Goal: Task Accomplishment & Management: Complete application form

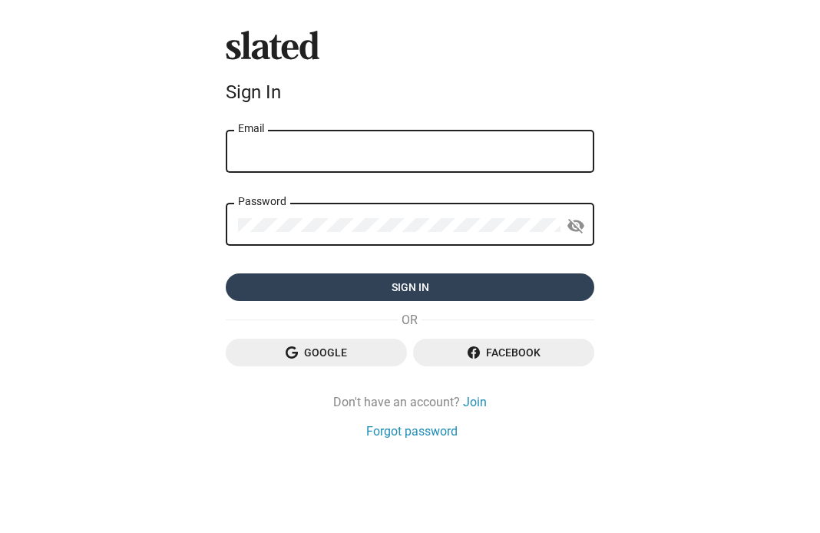
type input "[EMAIL_ADDRESS][DOMAIN_NAME]"
click at [351, 290] on span "Sign in" at bounding box center [410, 287] width 344 height 28
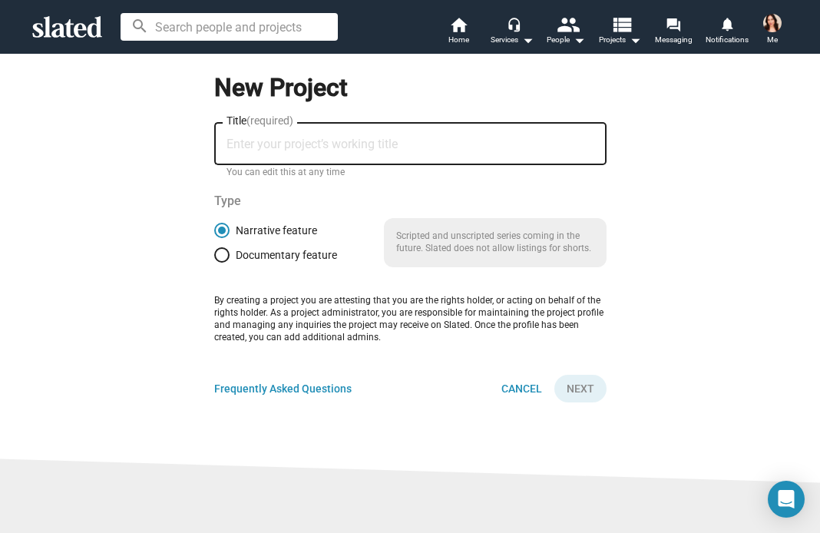
click at [289, 146] on input "Title (required)" at bounding box center [410, 144] width 368 height 14
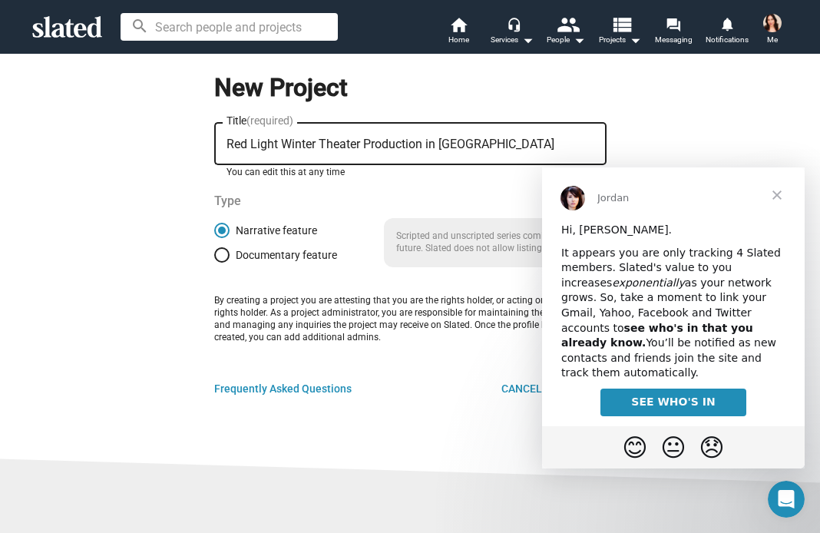
type input "Red Light Winter Theater Production in [GEOGRAPHIC_DATA]"
click at [781, 195] on span "Close" at bounding box center [776, 194] width 55 height 55
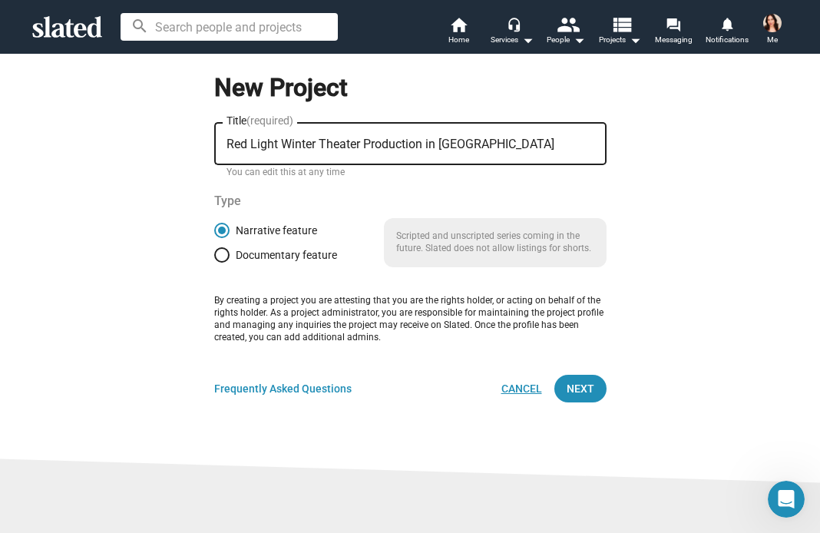
click at [528, 388] on span "Cancel" at bounding box center [521, 389] width 41 height 28
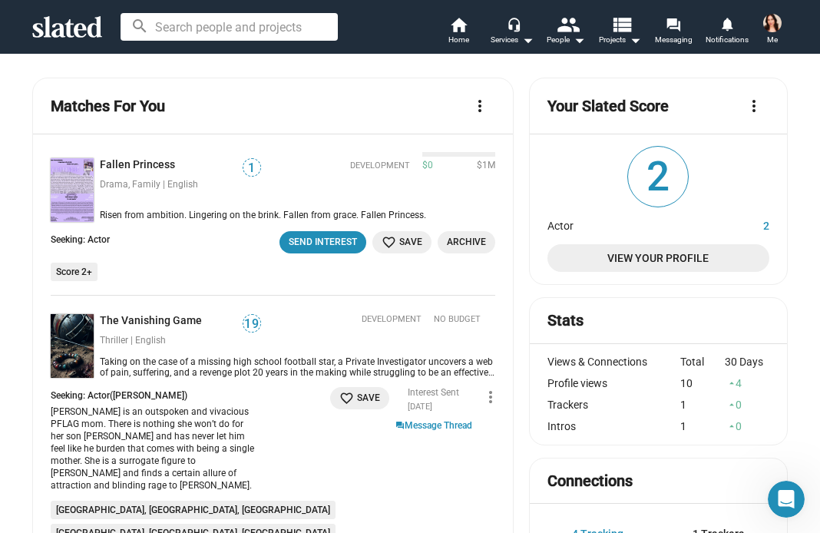
click at [767, 25] on img at bounding box center [772, 23] width 18 height 18
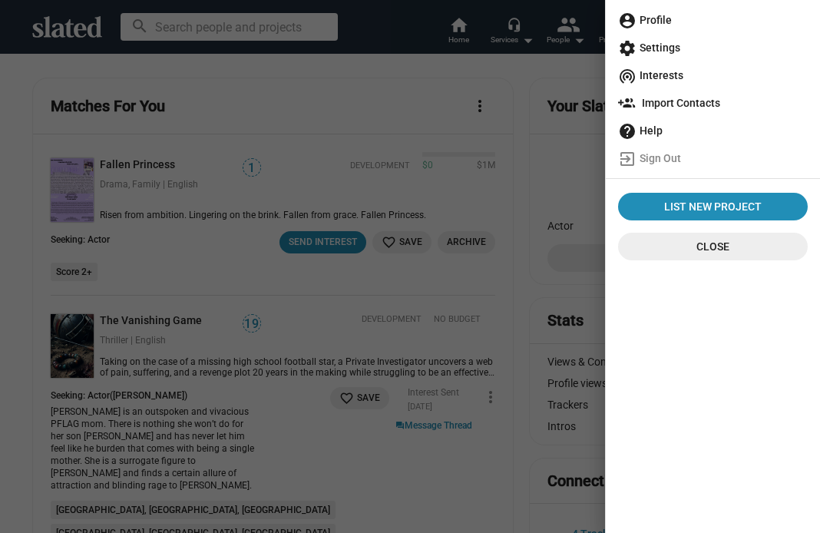
click at [725, 23] on span "account_circle Profile" at bounding box center [713, 20] width 190 height 28
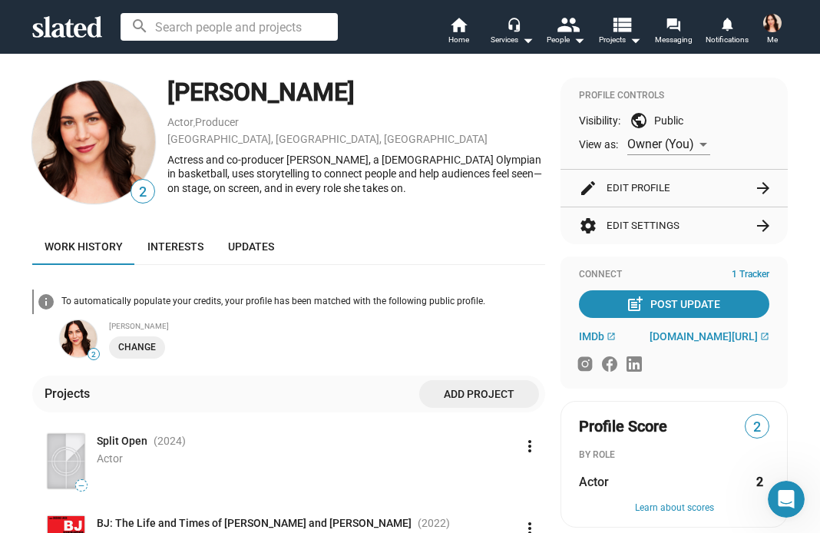
click at [779, 26] on img at bounding box center [772, 23] width 18 height 18
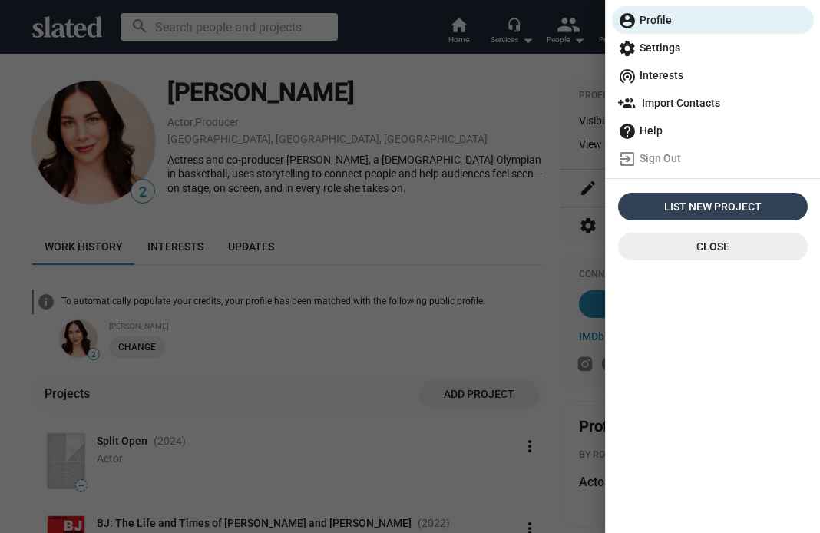
click at [682, 201] on span "List New Project" at bounding box center [712, 207] width 177 height 28
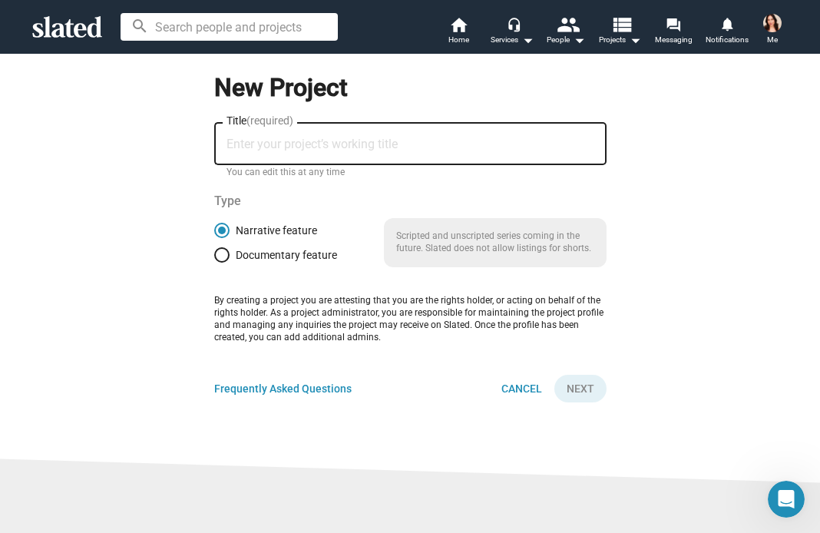
click at [223, 257] on span at bounding box center [221, 254] width 15 height 15
click at [223, 257] on input "Documentary feature" at bounding box center [221, 254] width 15 height 15
radio input "true"
click at [221, 230] on span at bounding box center [221, 230] width 15 height 15
click at [221, 230] on input "Narrative feature" at bounding box center [221, 230] width 15 height 15
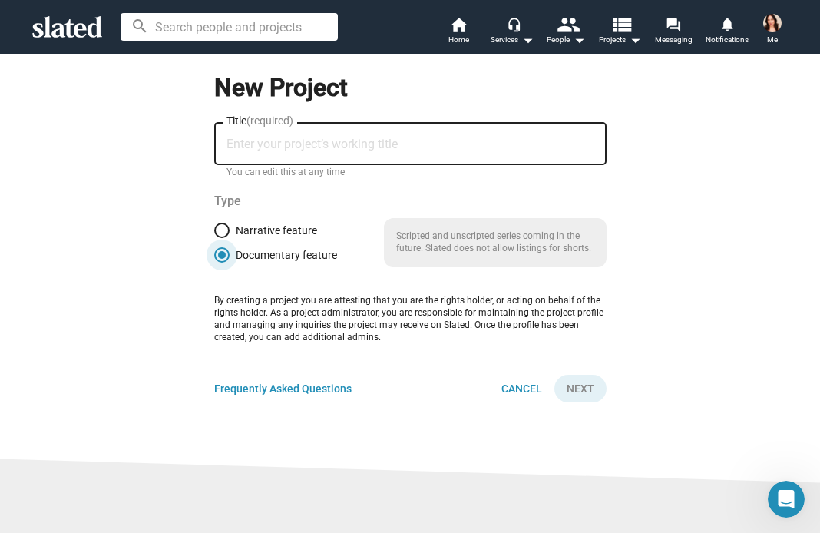
radio input "true"
